Goal: Task Accomplishment & Management: Manage account settings

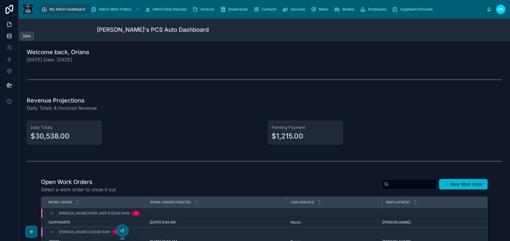
click at [10, 38] on icon at bounding box center [9, 37] width 4 height 2
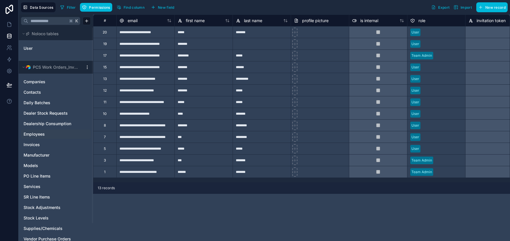
click at [38, 132] on span "Employees" at bounding box center [34, 134] width 21 height 6
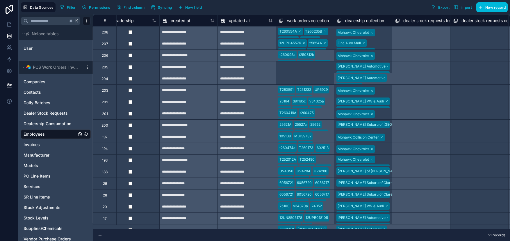
scroll to position [0, 716]
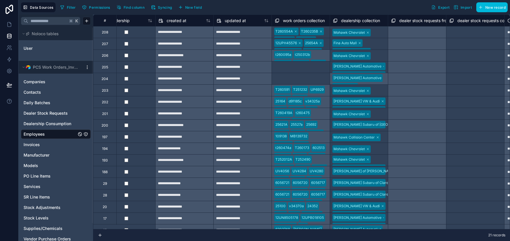
click at [379, 78] on div "[PERSON_NAME] Automotive Fina Auto Mall Mohawk Collision Center [PERSON_NAME] o…" at bounding box center [358, 79] width 58 height 12
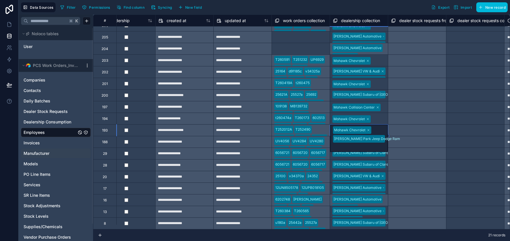
scroll to position [2, 0]
click at [37, 79] on span "Companies" at bounding box center [35, 79] width 22 height 6
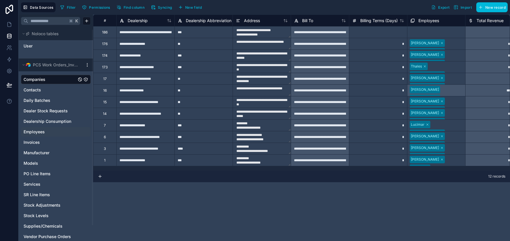
click at [428, 31] on div "Select a Employees" at bounding box center [426, 32] width 32 height 5
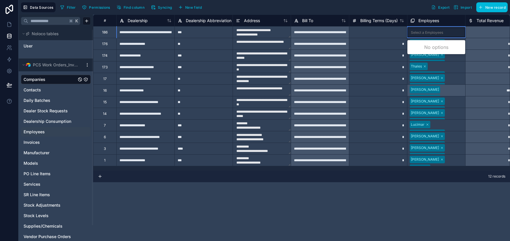
click at [428, 31] on div "Select a Employees" at bounding box center [426, 32] width 32 height 5
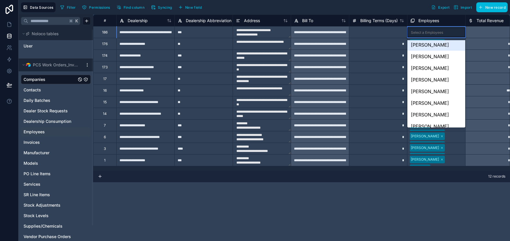
scroll to position [15, 0]
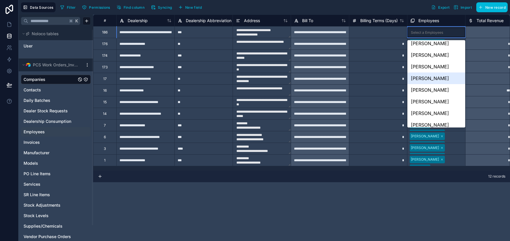
click at [440, 76] on div "[PERSON_NAME]" at bounding box center [436, 78] width 58 height 12
